Goal: Task Accomplishment & Management: Manage account settings

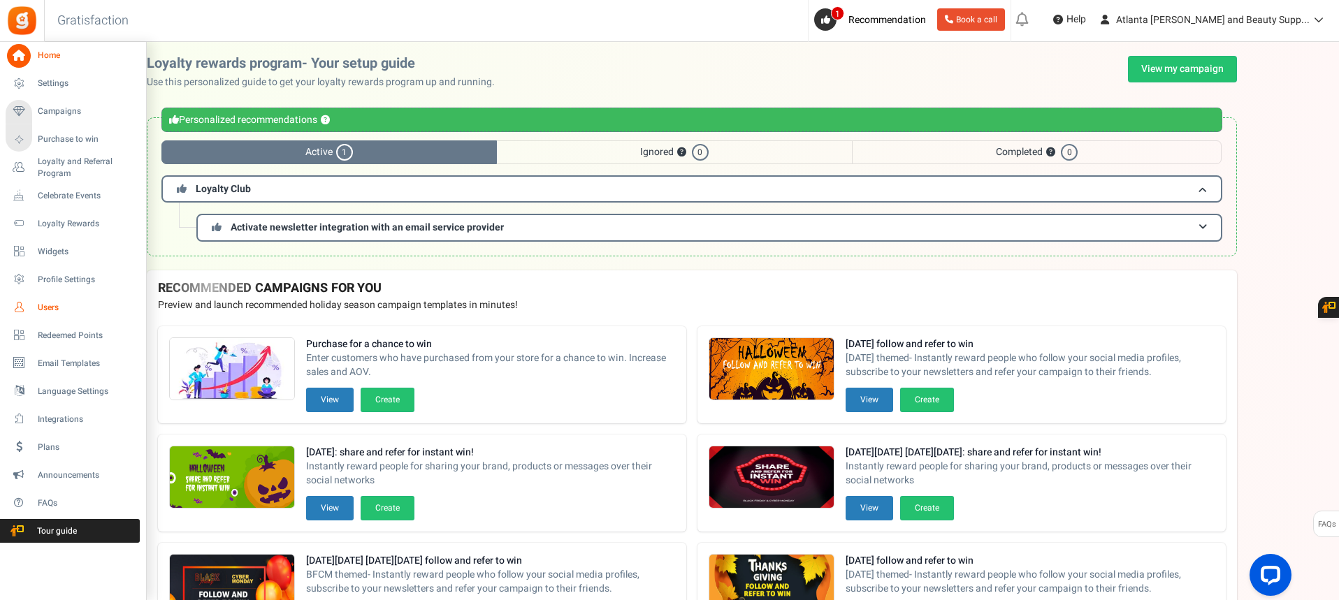
click at [31, 313] on link "Users" at bounding box center [73, 308] width 134 height 24
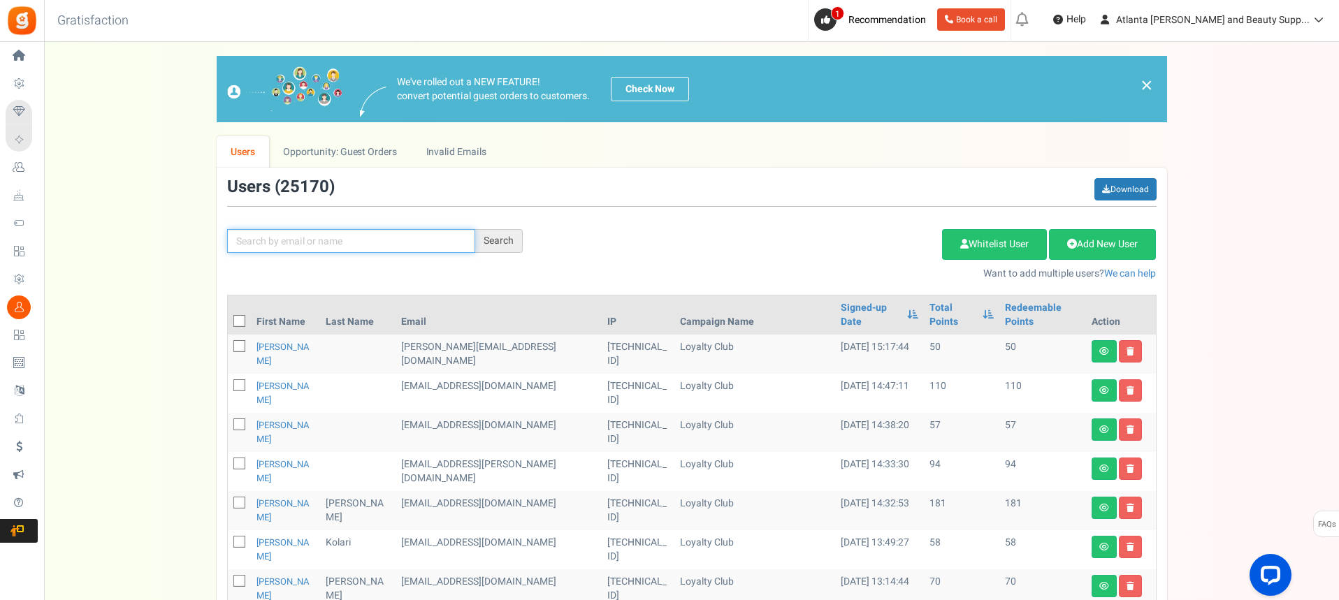
click at [304, 240] on input "text" at bounding box center [351, 241] width 248 height 24
type input "[PERSON_NAME]"
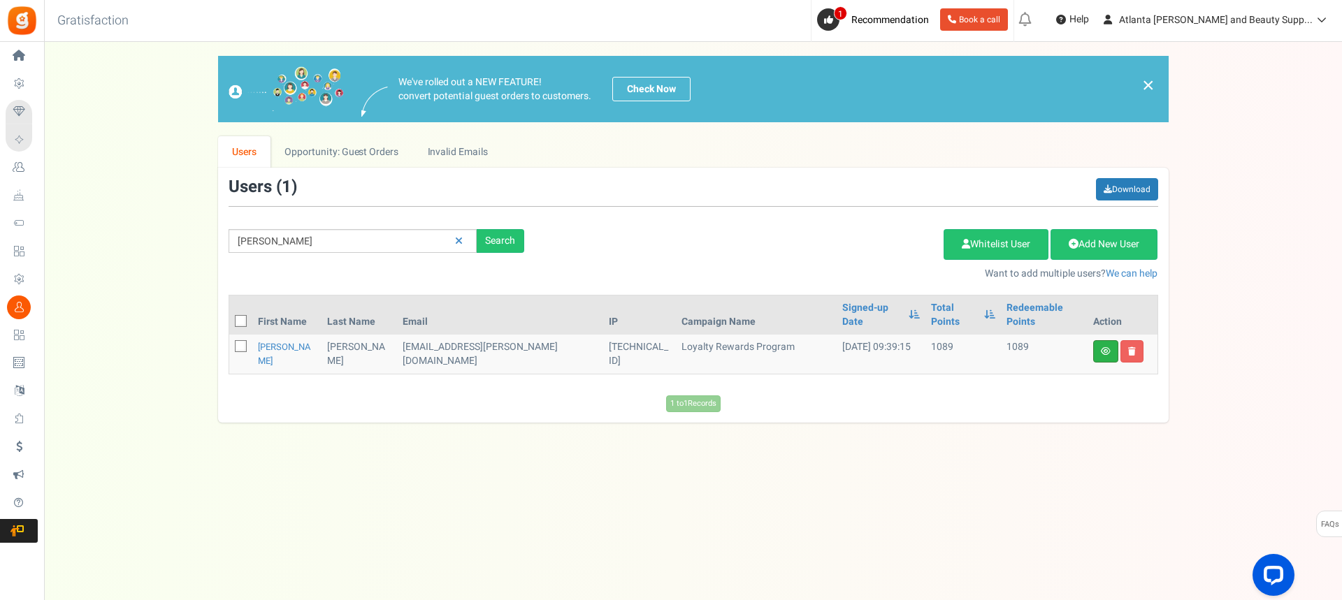
click at [1097, 340] on link at bounding box center [1105, 351] width 25 height 22
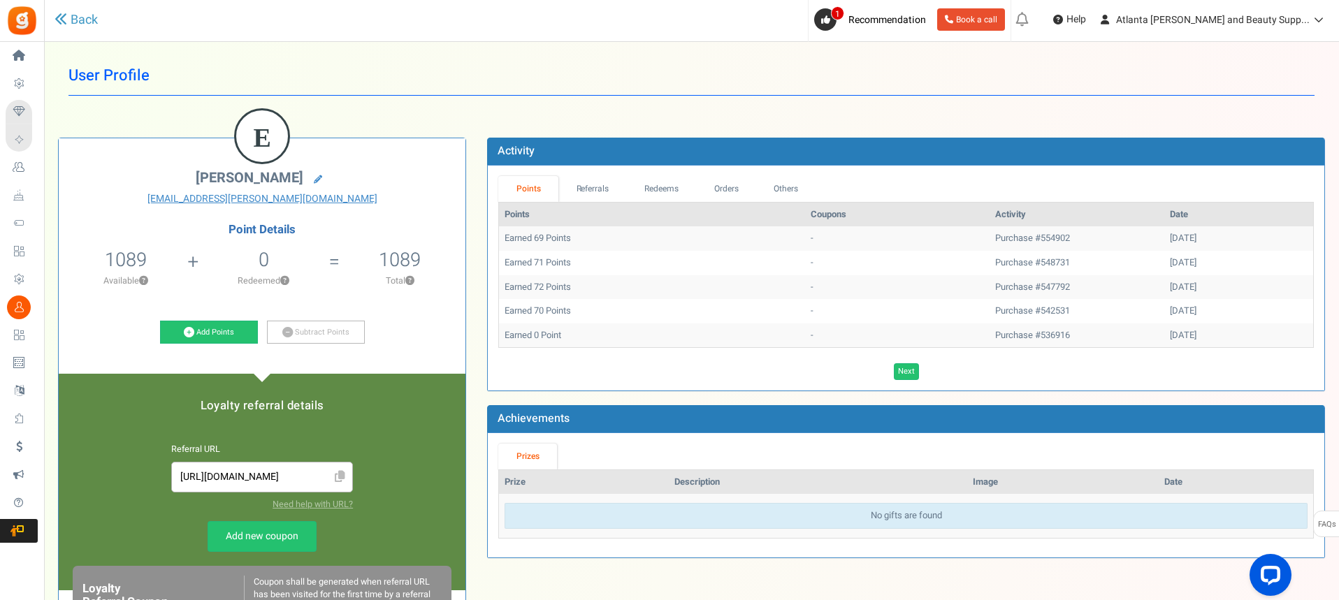
click at [0, 0] on span "Users" at bounding box center [0, 0] width 0 height 0
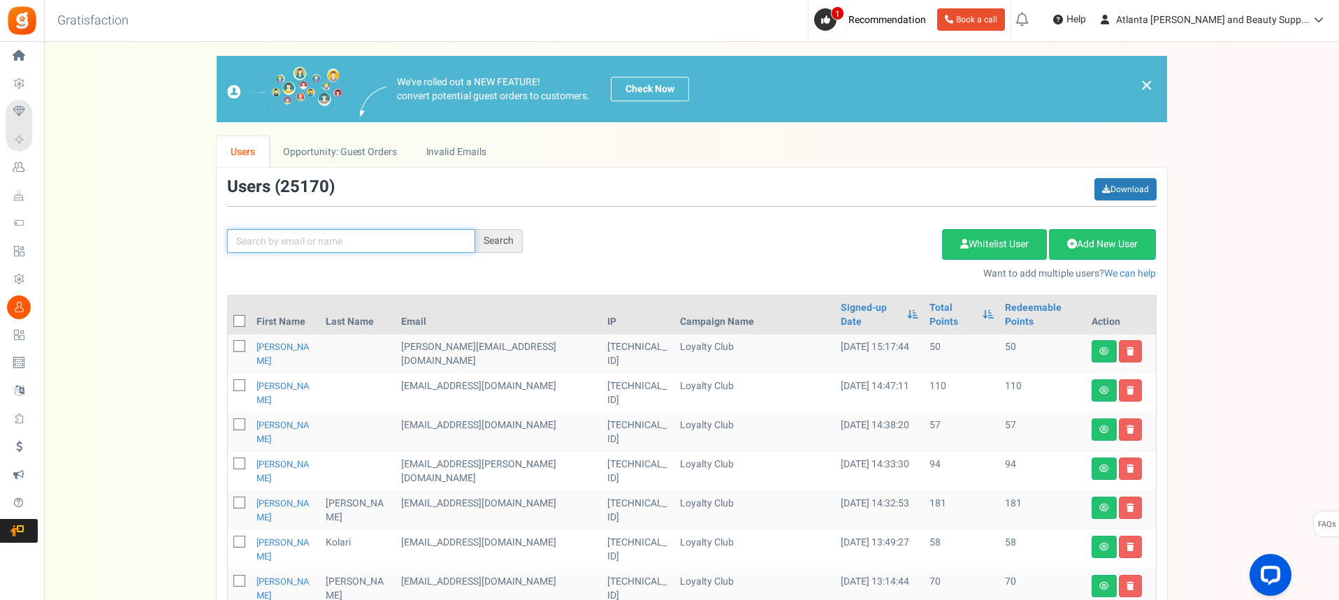
click at [356, 238] on input "text" at bounding box center [351, 241] width 248 height 24
type input "[PERSON_NAME]"
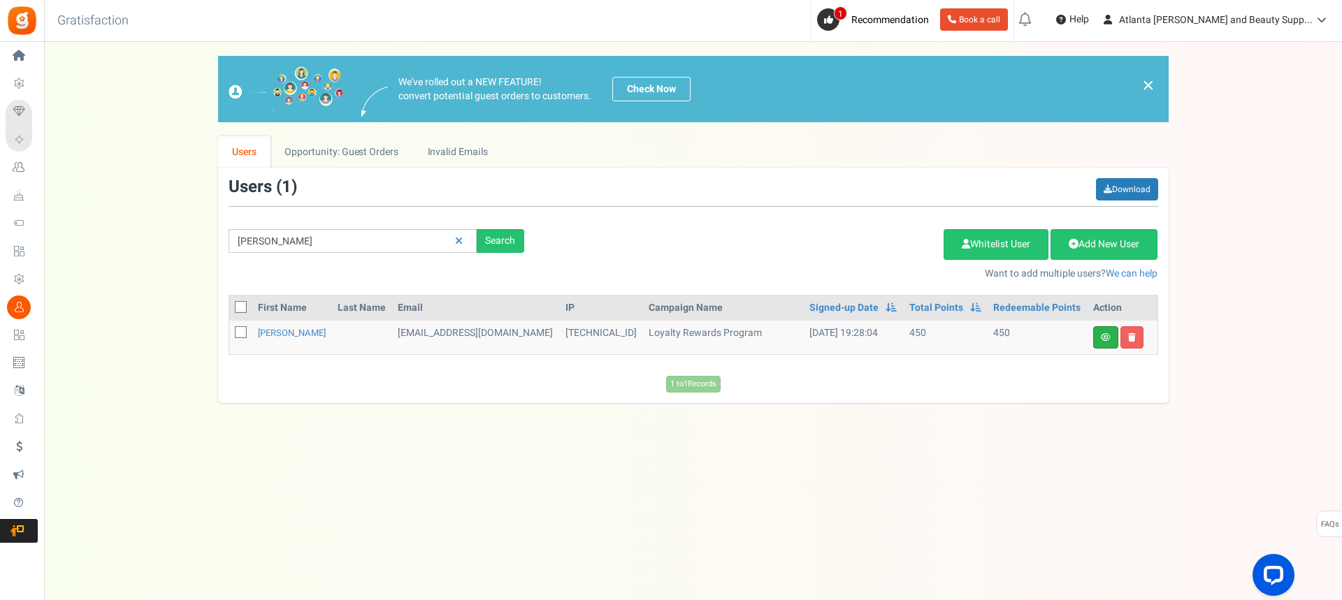
click at [1110, 344] on link at bounding box center [1105, 337] width 25 height 22
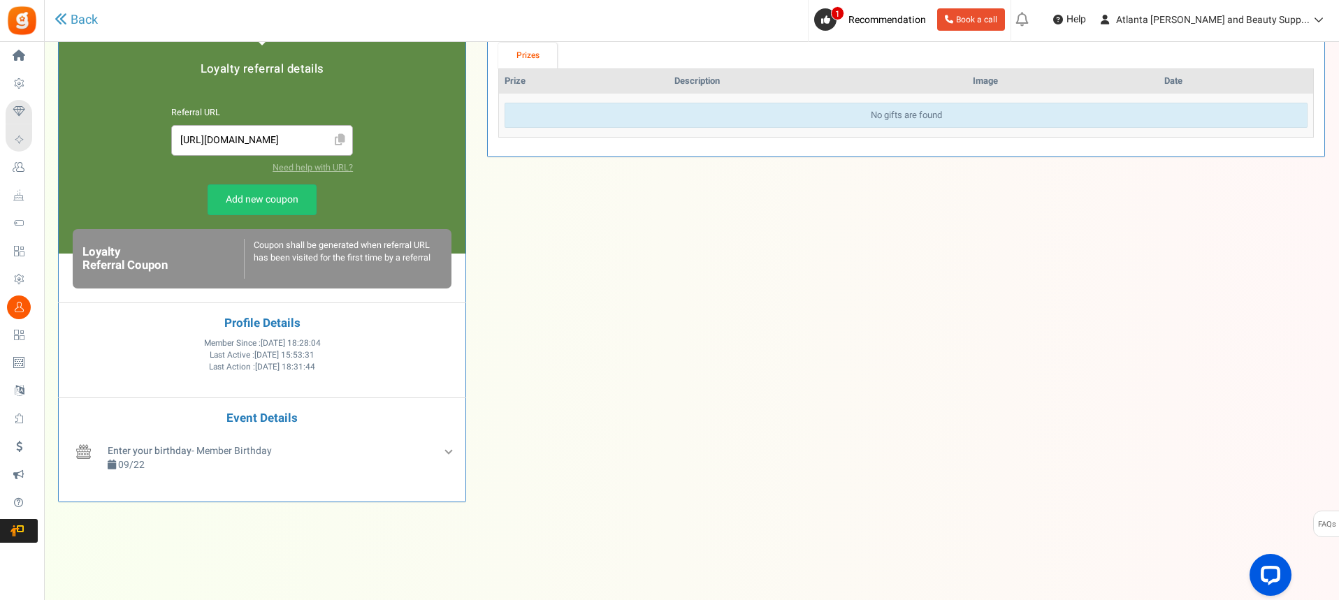
scroll to position [338, 0]
click at [451, 453] on div "Enter your birthday - Member Birthday 09/22" at bounding box center [279, 461] width 351 height 39
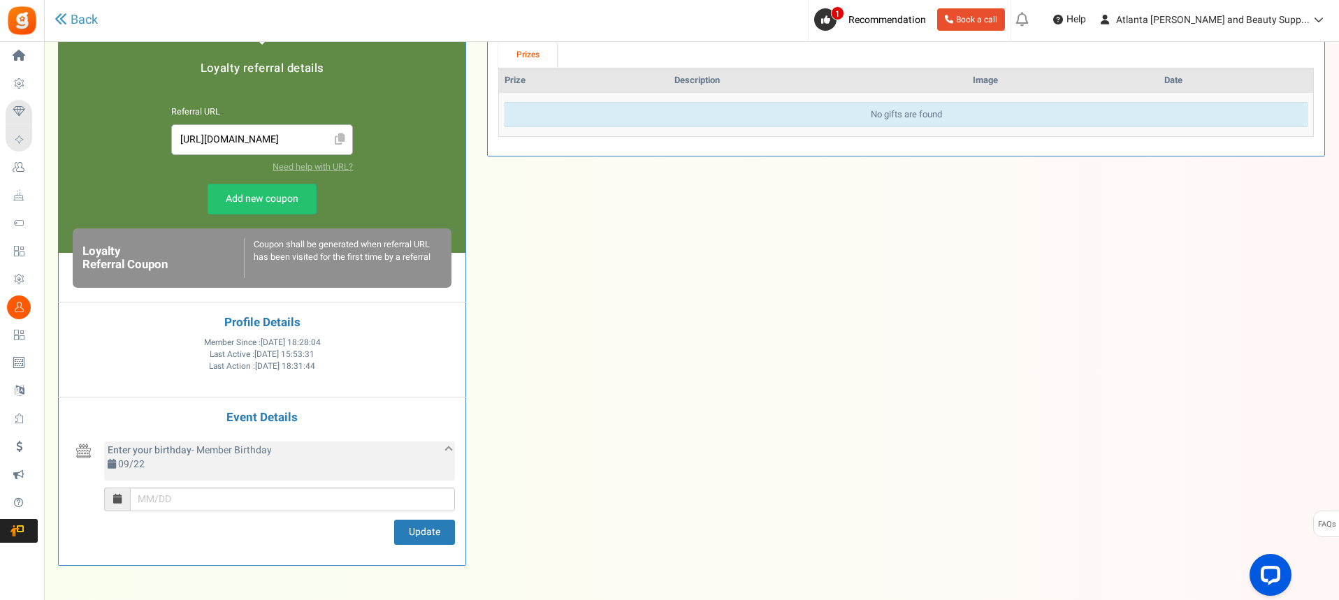
click at [451, 453] on div "Enter your birthday - Member Birthday 09/22" at bounding box center [279, 461] width 351 height 39
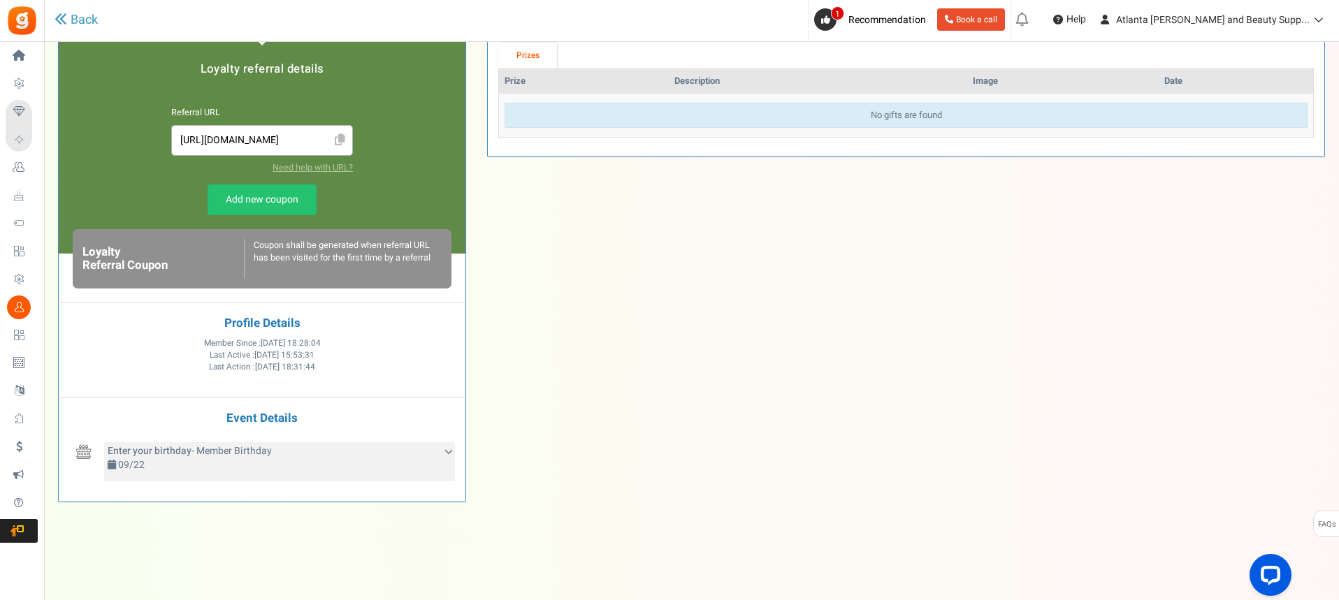
click at [451, 453] on div "Enter your birthday - Member Birthday 09/22" at bounding box center [279, 461] width 351 height 39
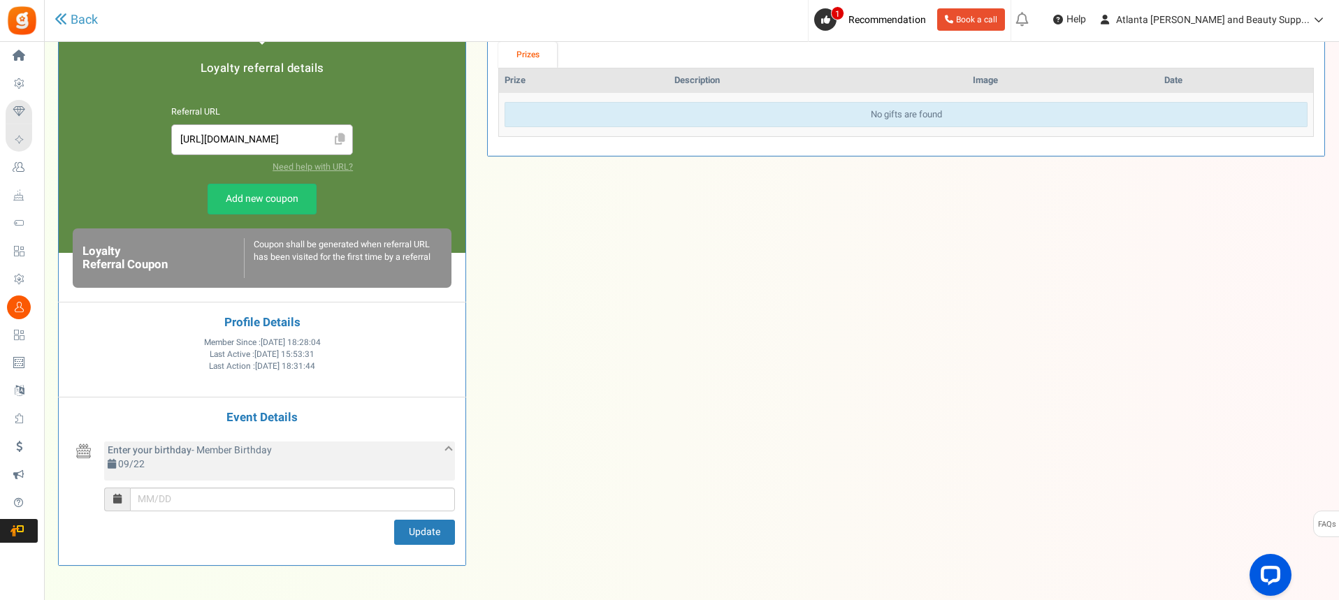
click at [450, 455] on div "Enter your birthday - Member Birthday 09/22" at bounding box center [279, 461] width 351 height 39
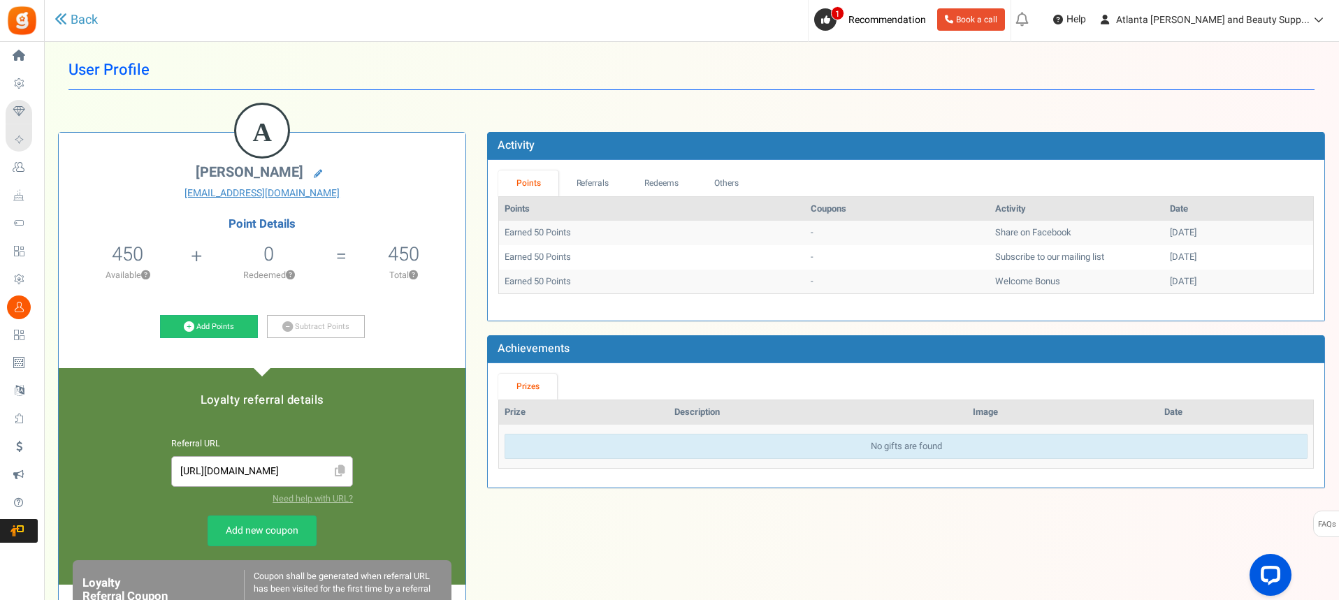
scroll to position [0, 0]
